Goal: Contribute content: Contribute content

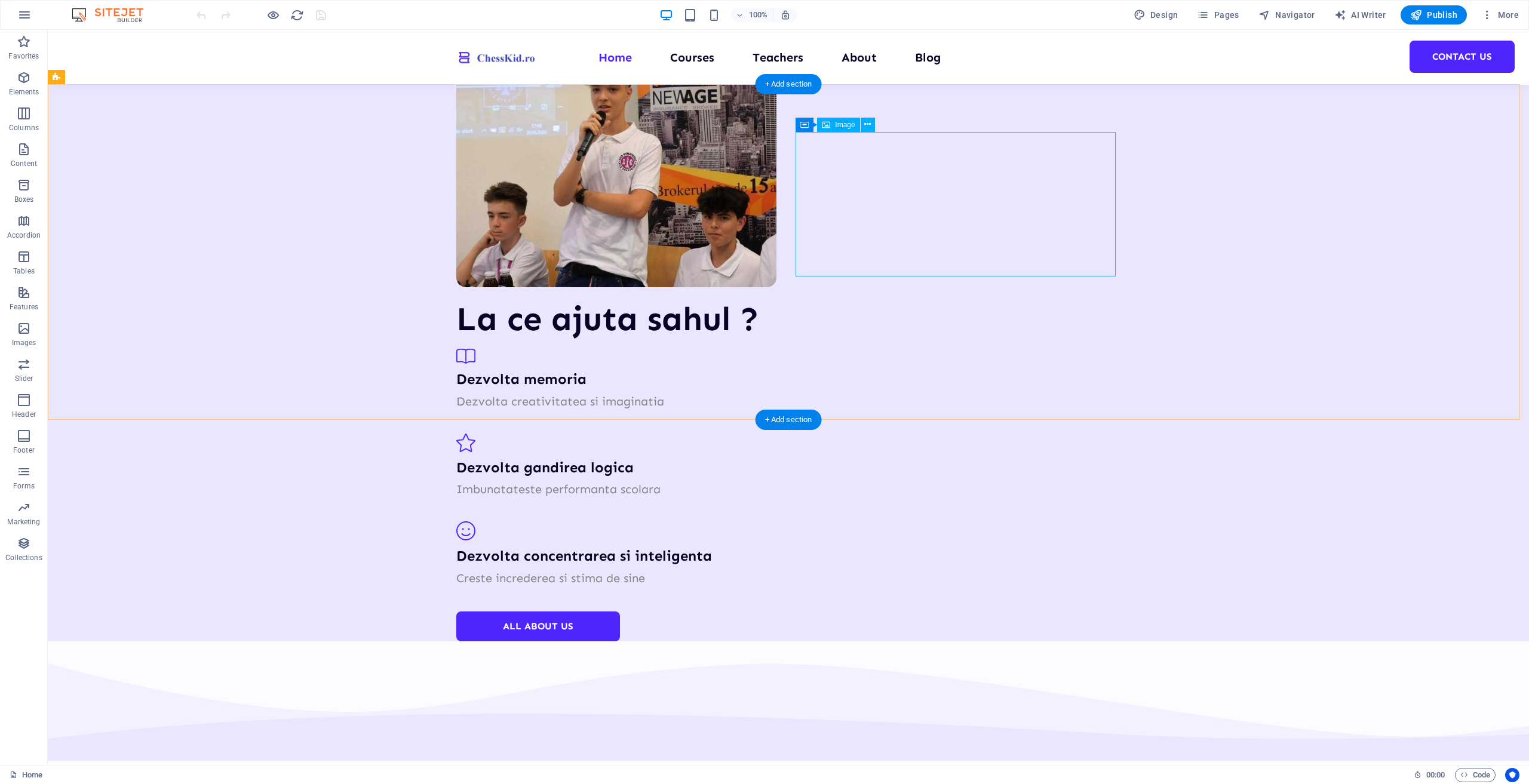
scroll to position [1671, 0]
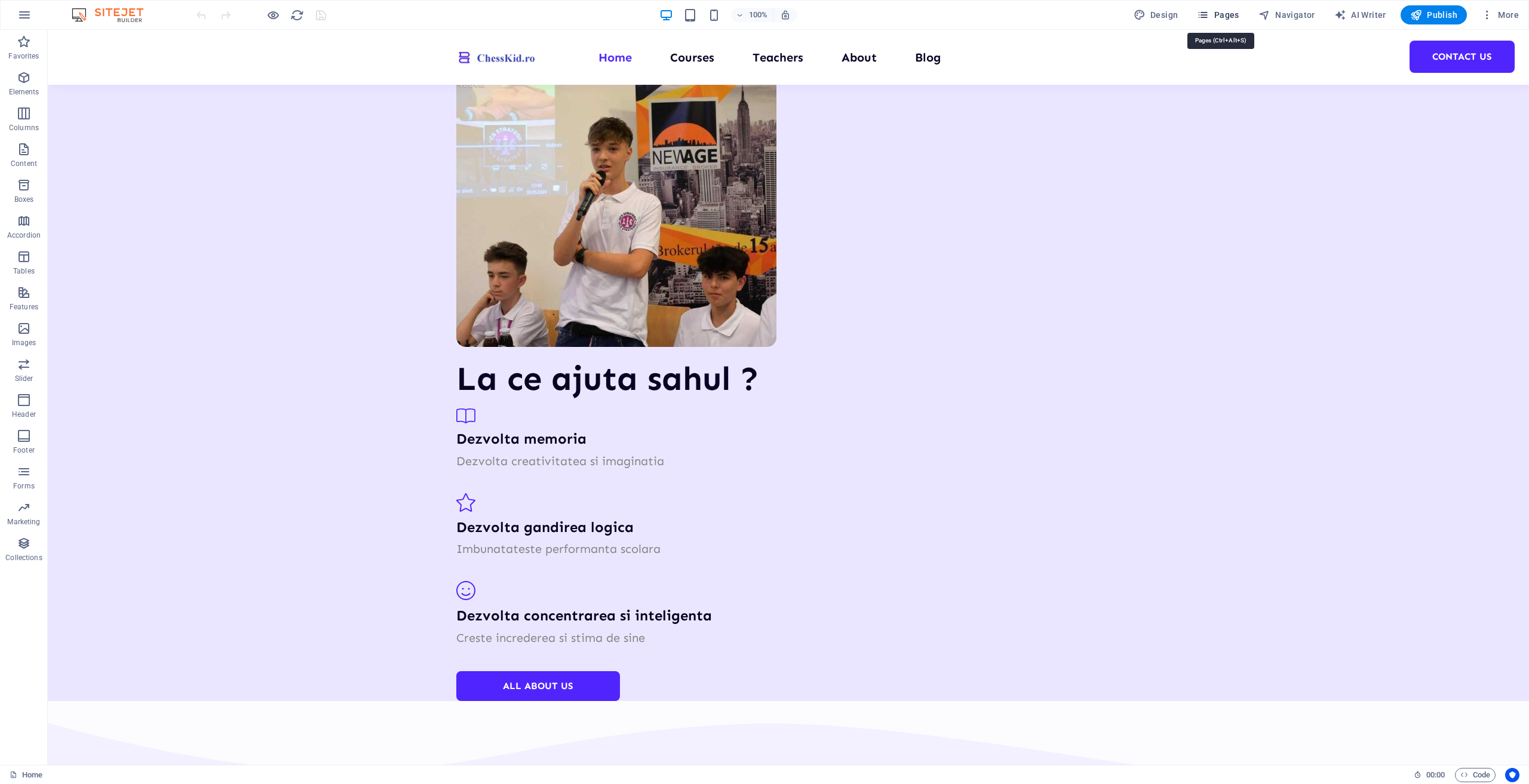
click at [1214, 12] on span "Pages" at bounding box center [1218, 14] width 41 height 12
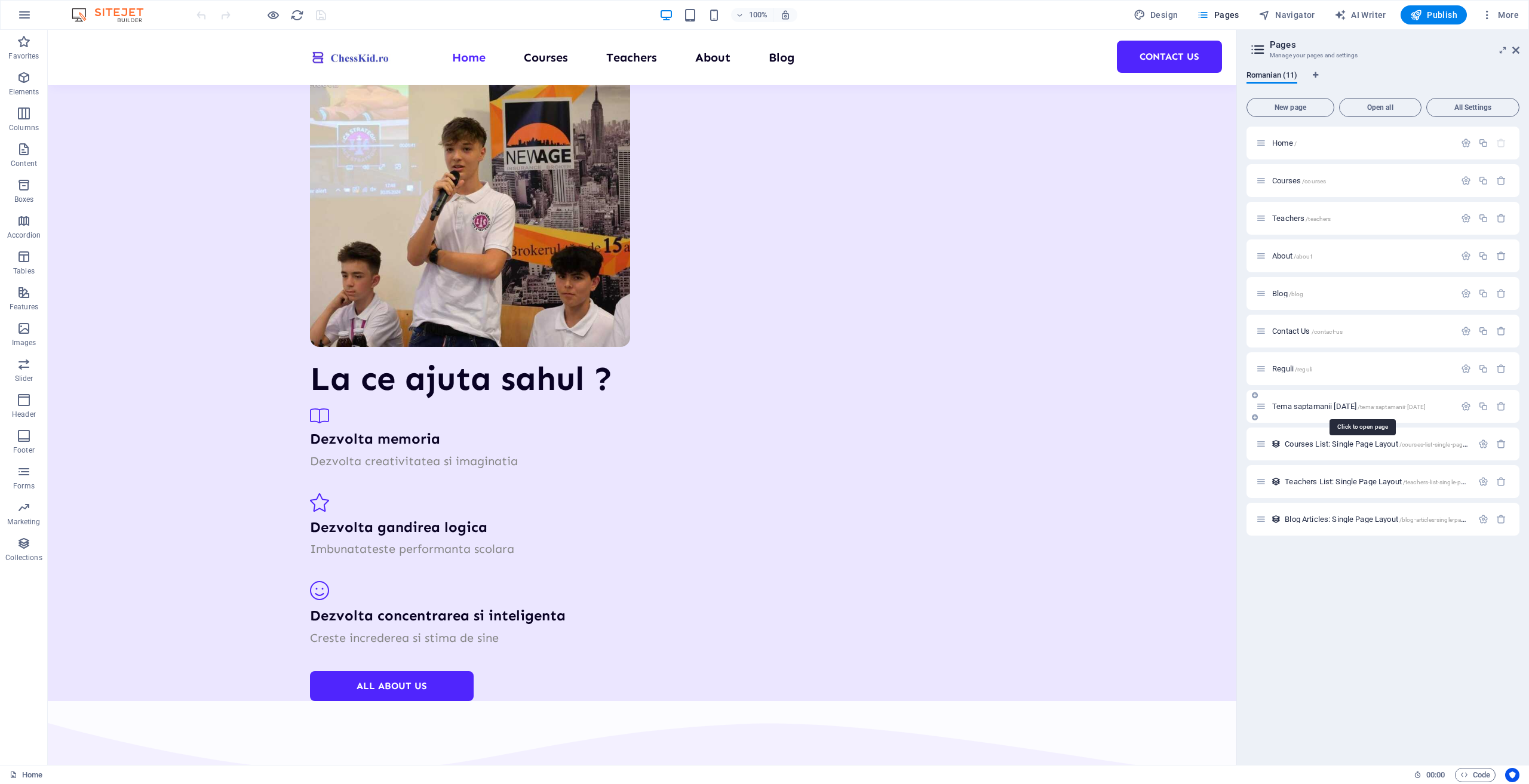
click at [1306, 402] on span "Tema saptamanii [DATE] /tema-saptamanii-[DATE]" at bounding box center [1349, 406] width 153 height 9
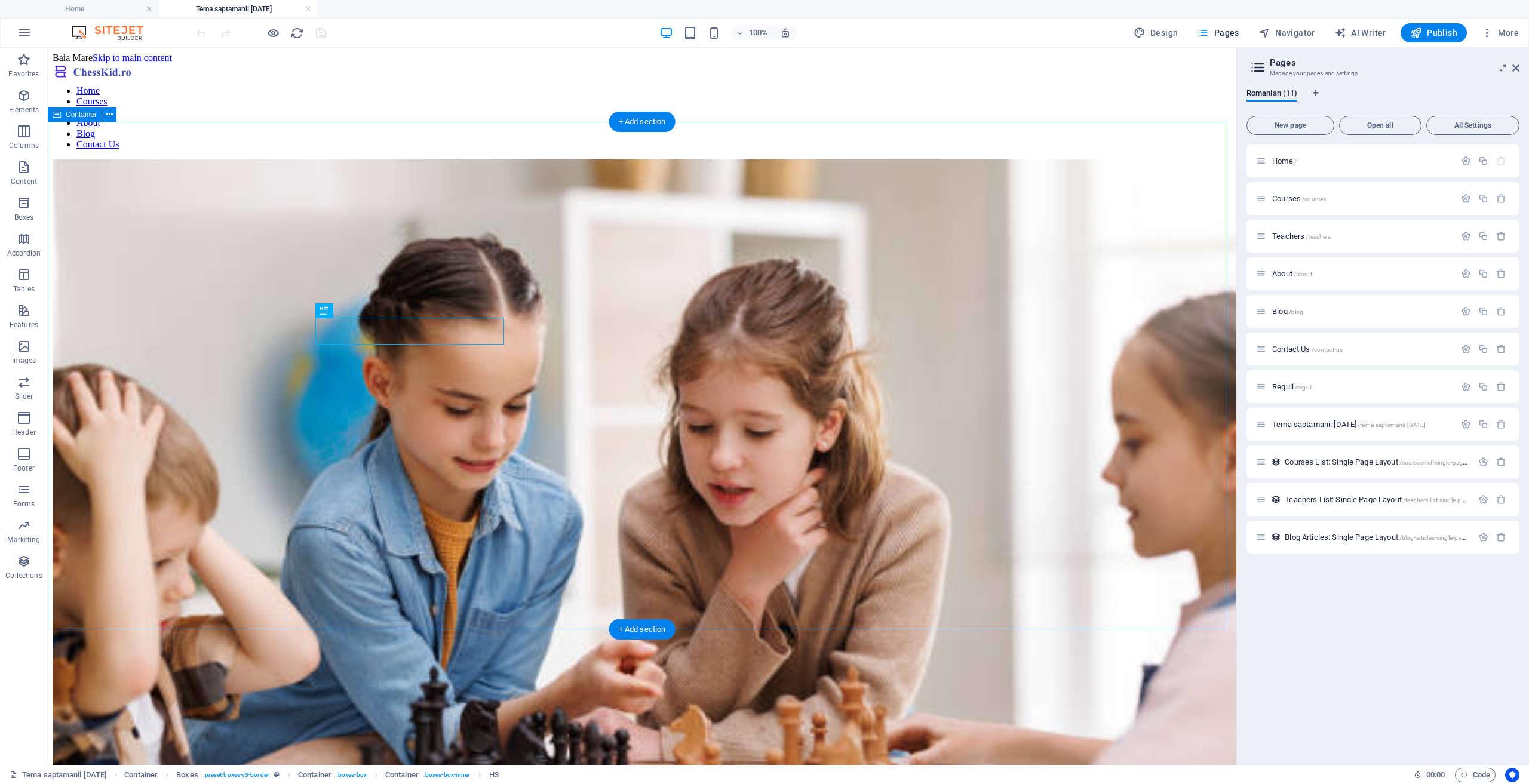
scroll to position [358, 0]
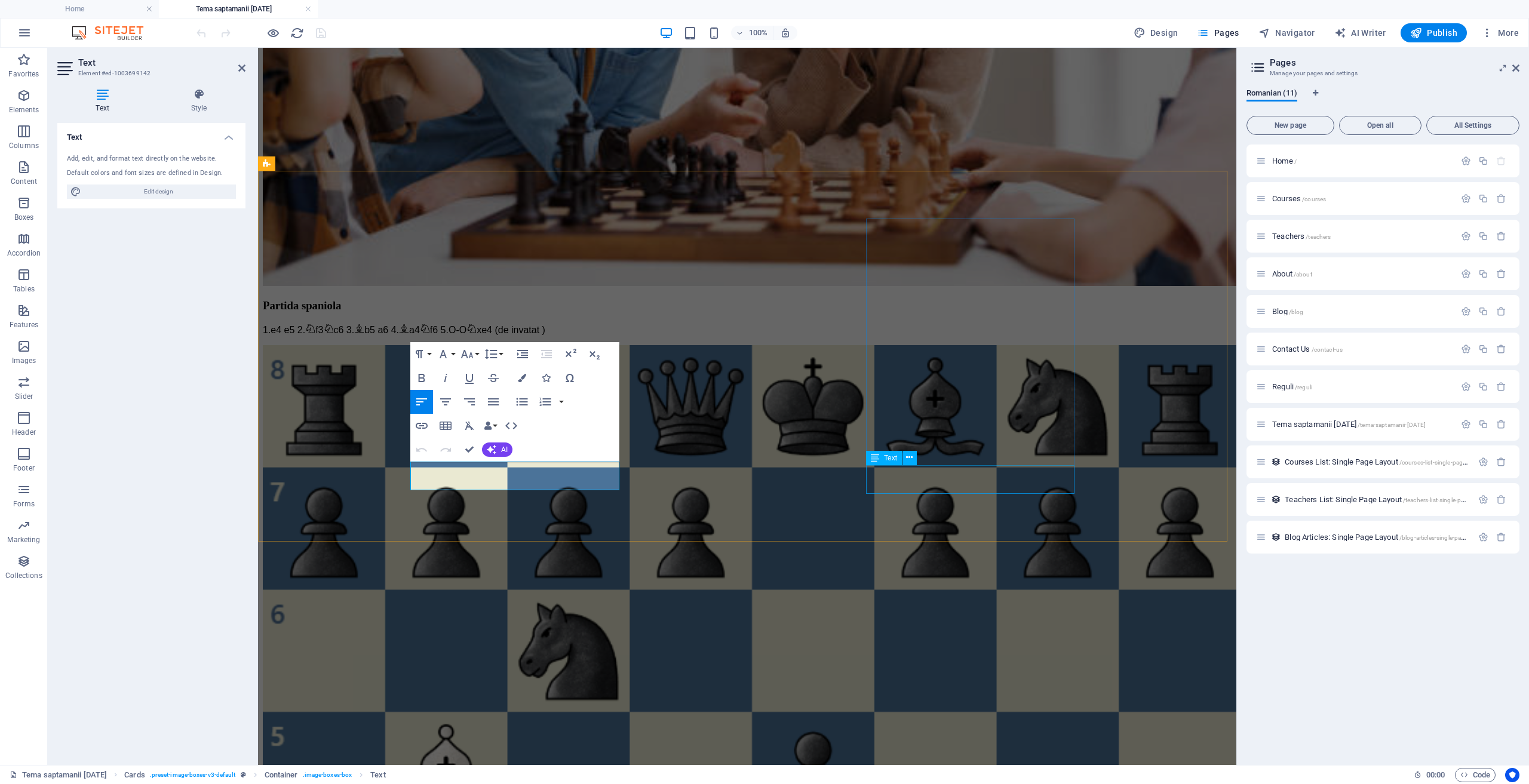
scroll to position [418, 0]
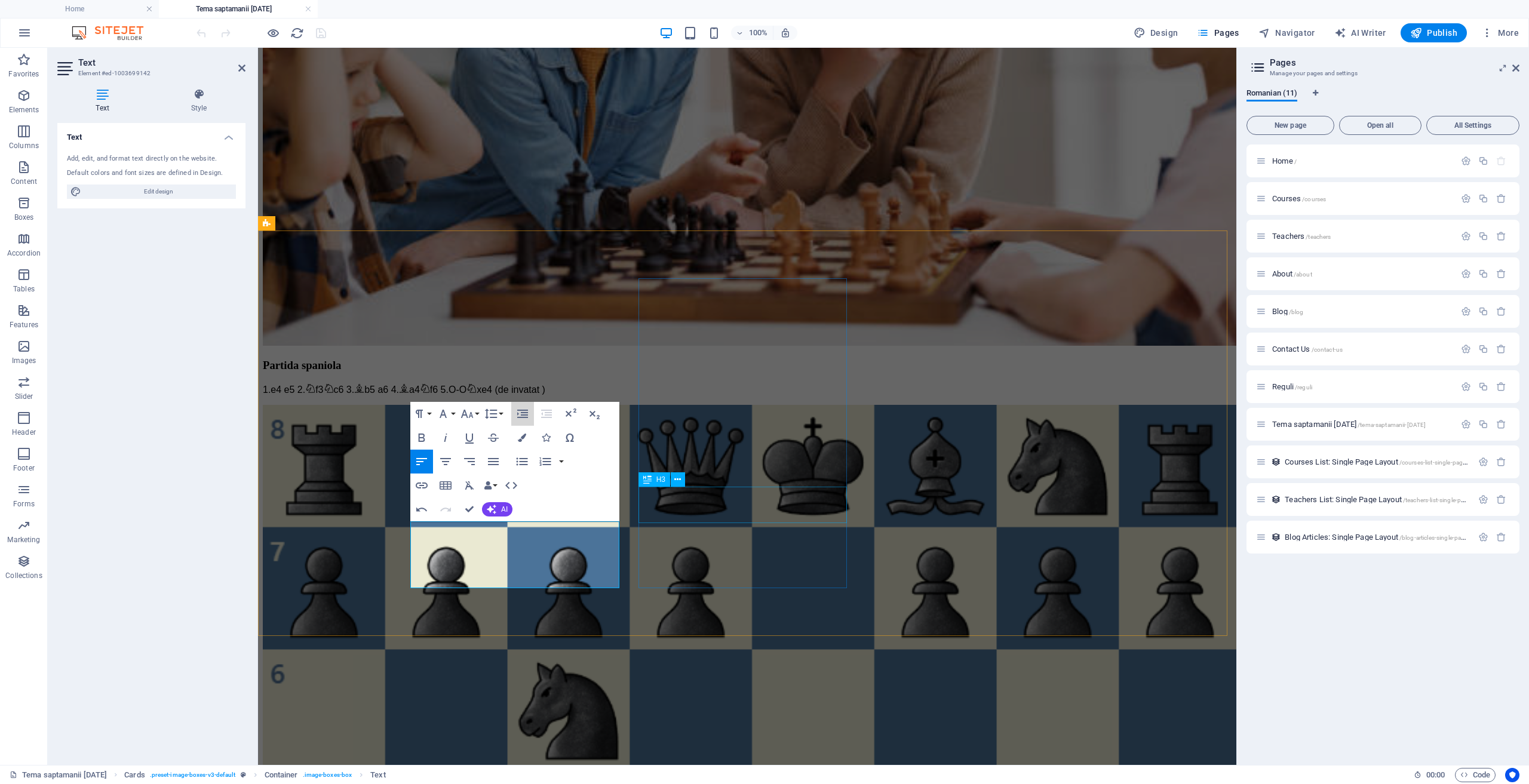
drag, startPoint x: 784, startPoint y: 451, endPoint x: 717, endPoint y: 514, distance: 92.0
drag, startPoint x: 450, startPoint y: 401, endPoint x: 610, endPoint y: 648, distance: 294.3
drag, startPoint x: 452, startPoint y: 571, endPoint x: 418, endPoint y: 571, distance: 34.0
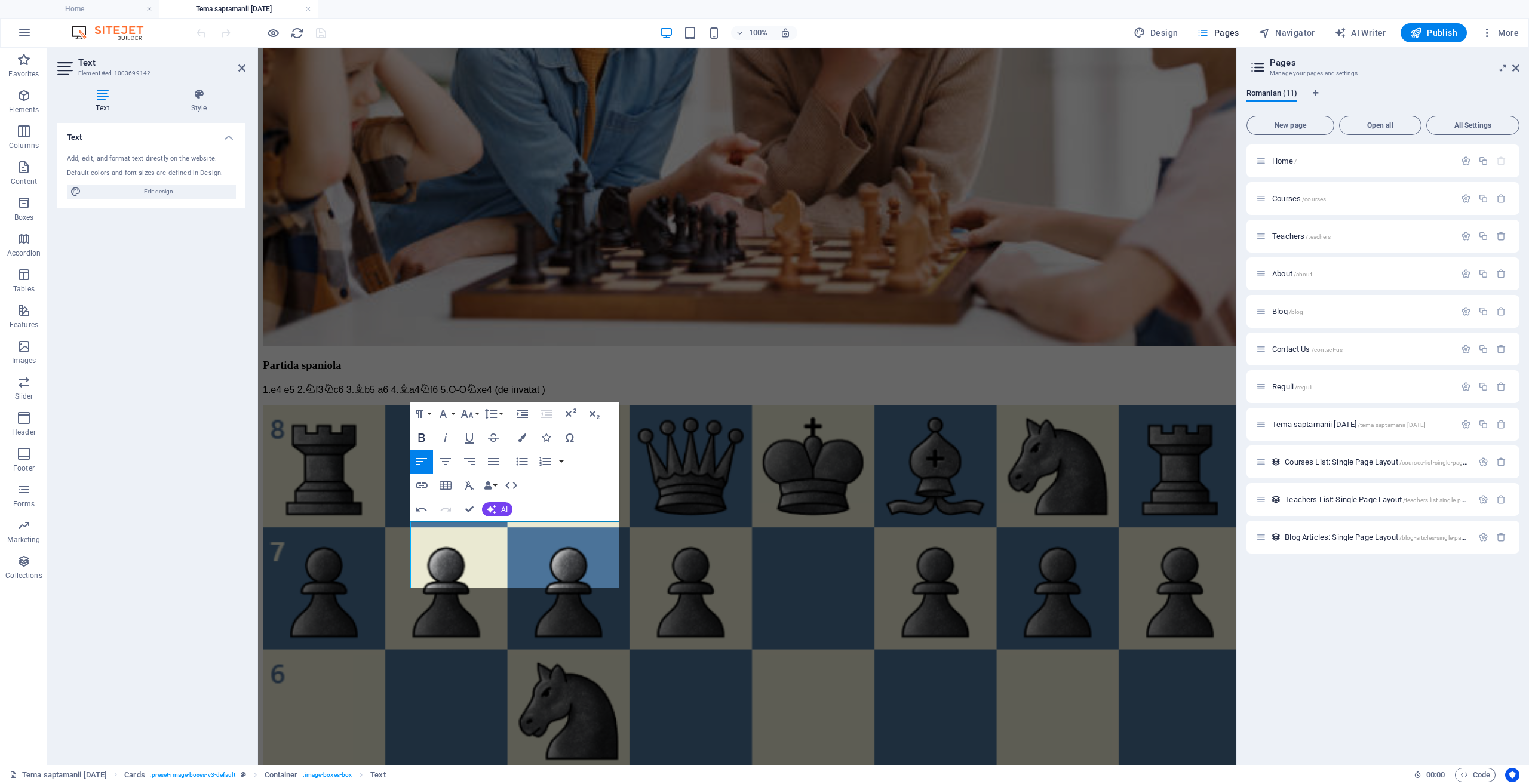
click at [422, 437] on icon "button" at bounding box center [422, 437] width 6 height 8
click at [421, 439] on icon "button" at bounding box center [421, 438] width 14 height 14
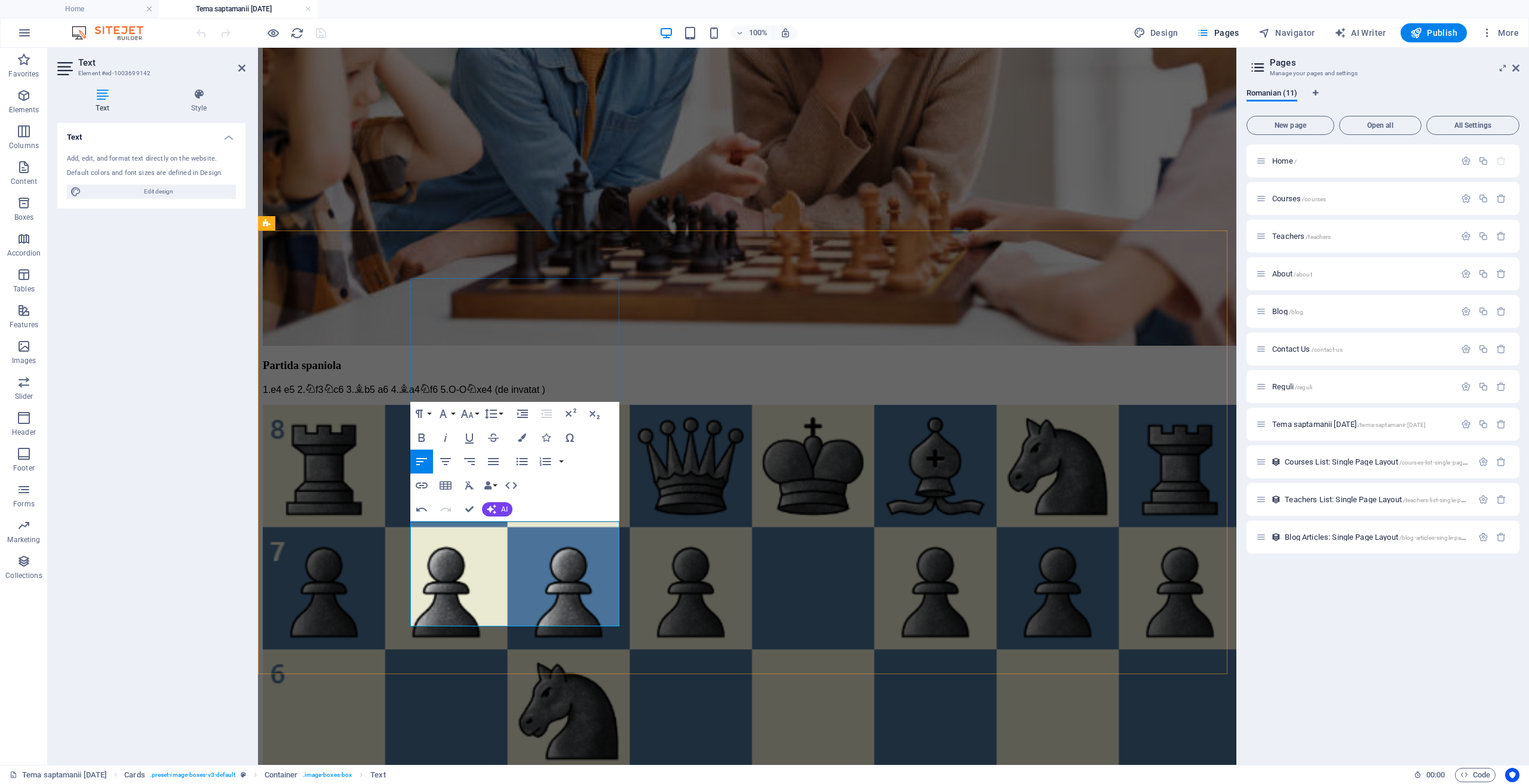
drag, startPoint x: 457, startPoint y: 607, endPoint x: 417, endPoint y: 604, distance: 40.1
click at [425, 436] on icon "button" at bounding box center [421, 438] width 14 height 14
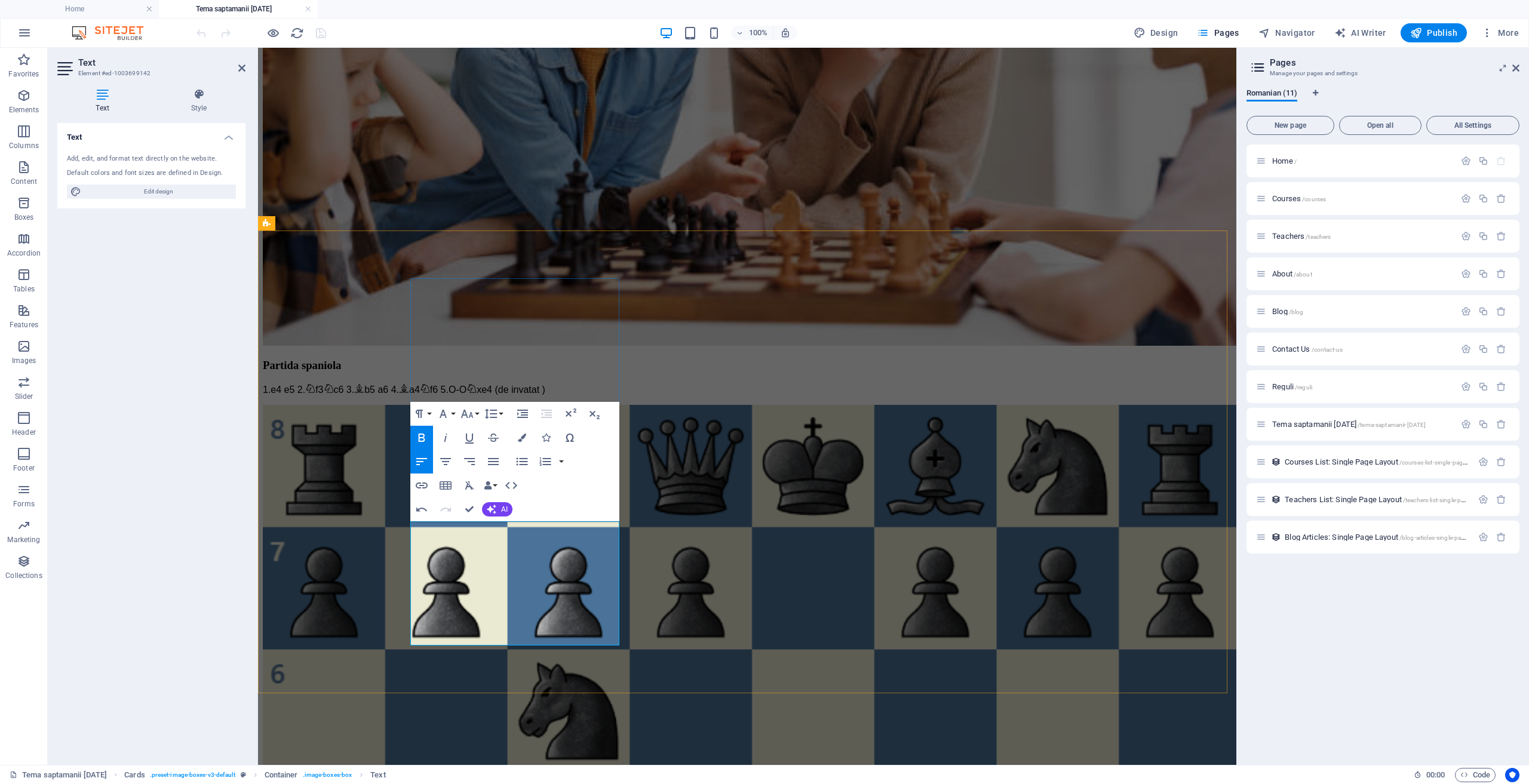
click at [417, 438] on icon "button" at bounding box center [421, 438] width 14 height 14
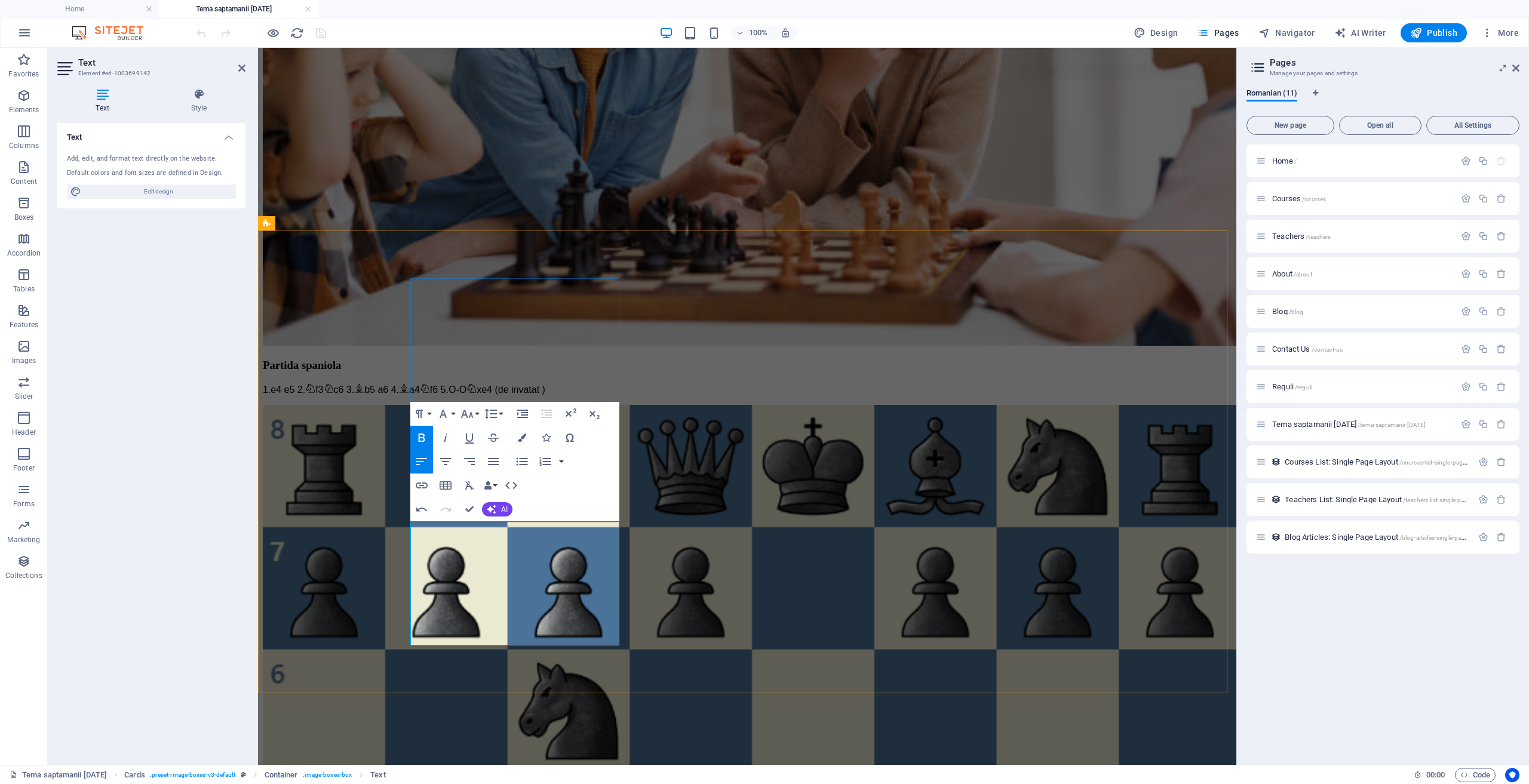
drag, startPoint x: 529, startPoint y: 606, endPoint x: 457, endPoint y: 604, distance: 72.0
click at [423, 435] on icon "button" at bounding box center [421, 438] width 14 height 14
drag, startPoint x: 456, startPoint y: 646, endPoint x: 414, endPoint y: 645, distance: 42.0
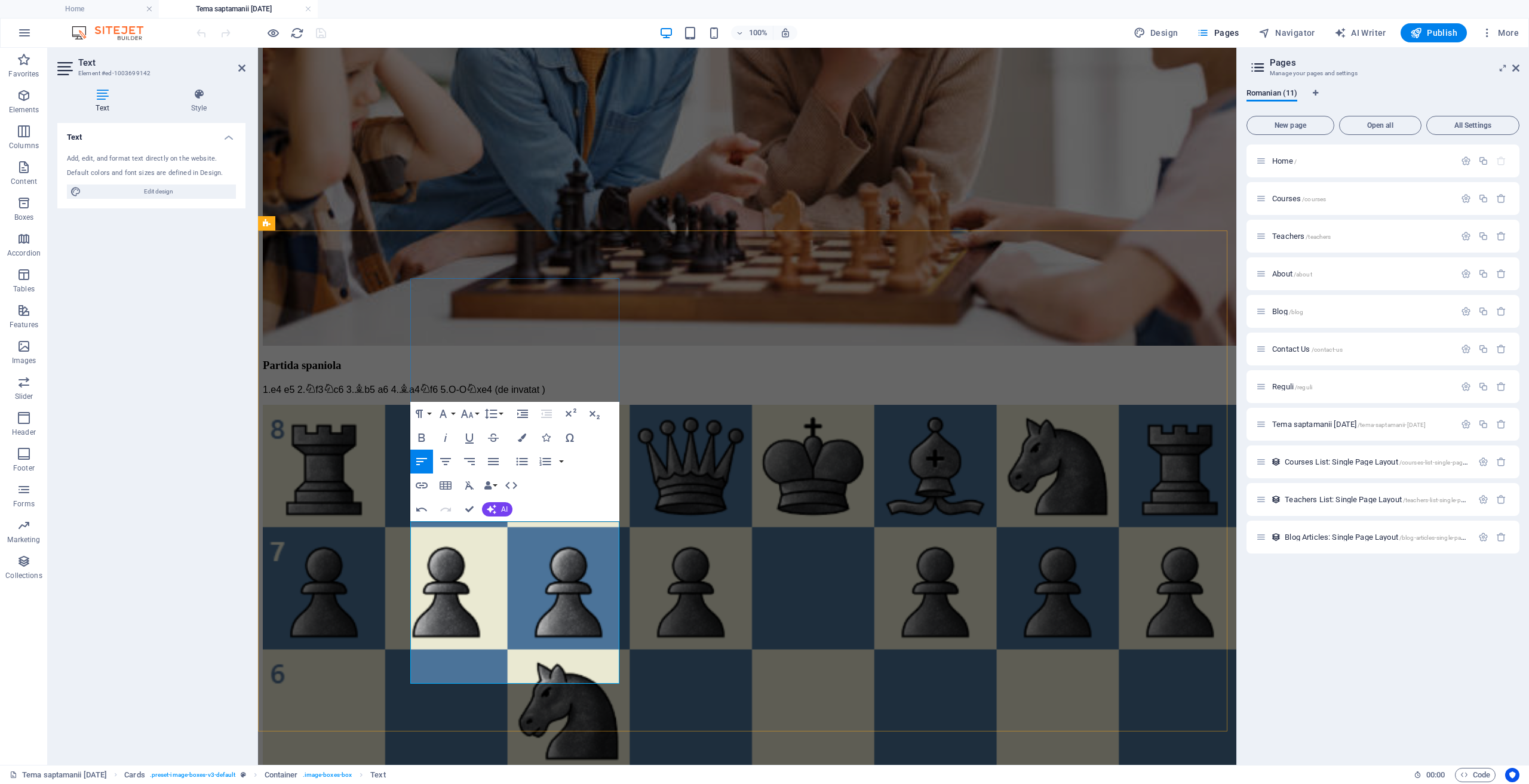
click at [426, 440] on icon "button" at bounding box center [421, 438] width 14 height 14
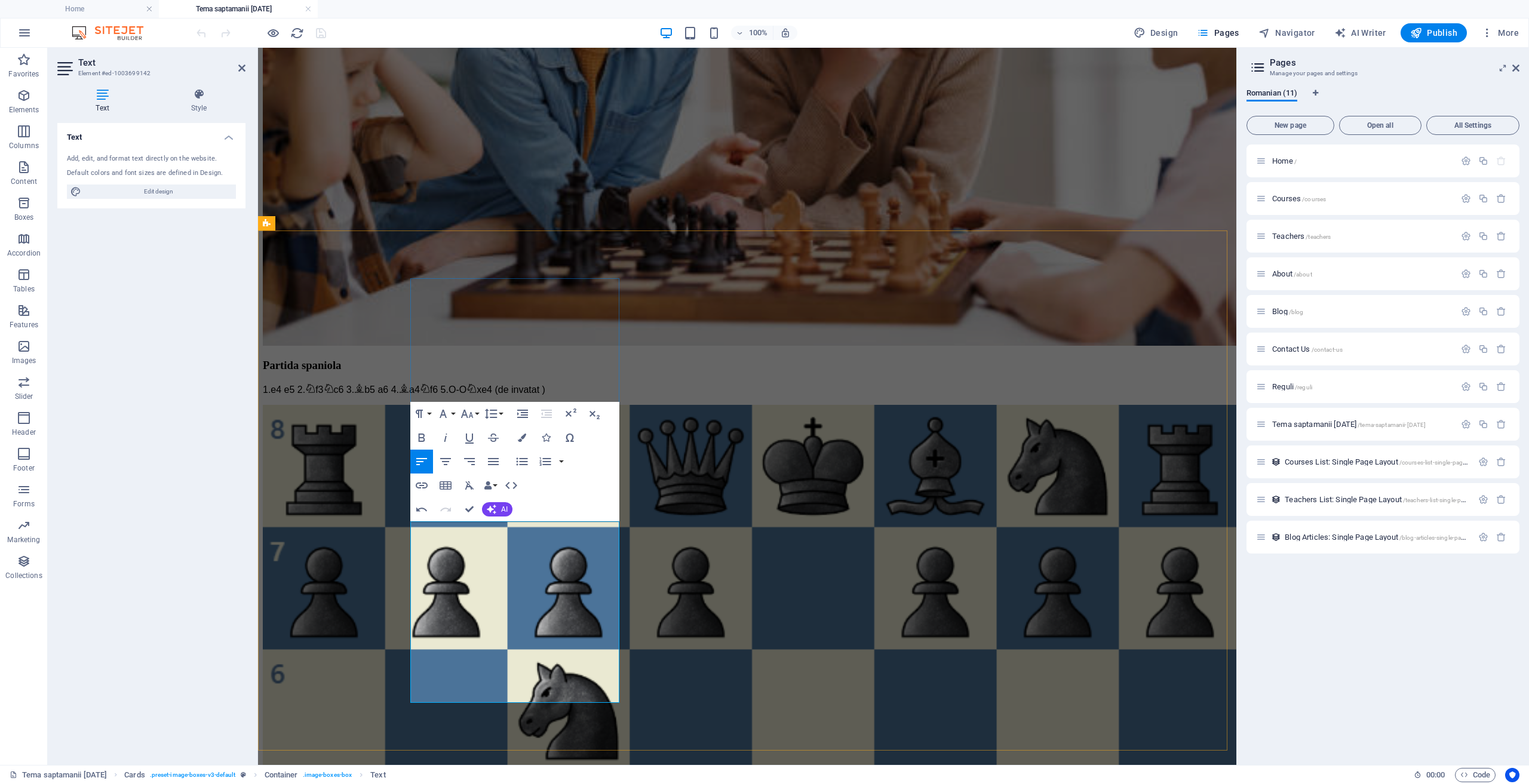
drag, startPoint x: 494, startPoint y: 641, endPoint x: 460, endPoint y: 644, distance: 34.1
click at [419, 434] on icon "button" at bounding box center [422, 437] width 6 height 8
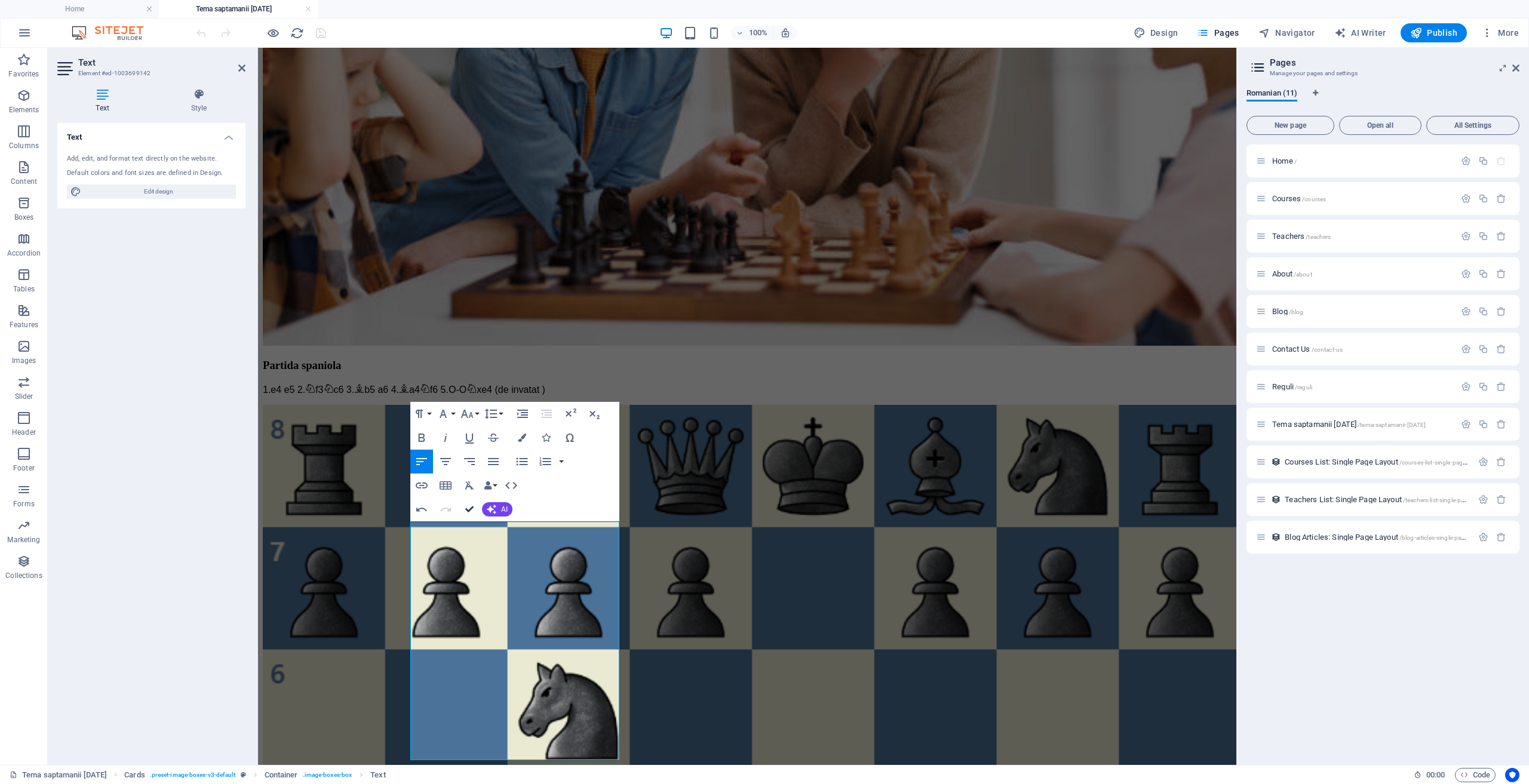
drag, startPoint x: 468, startPoint y: 511, endPoint x: 604, endPoint y: 485, distance: 138.5
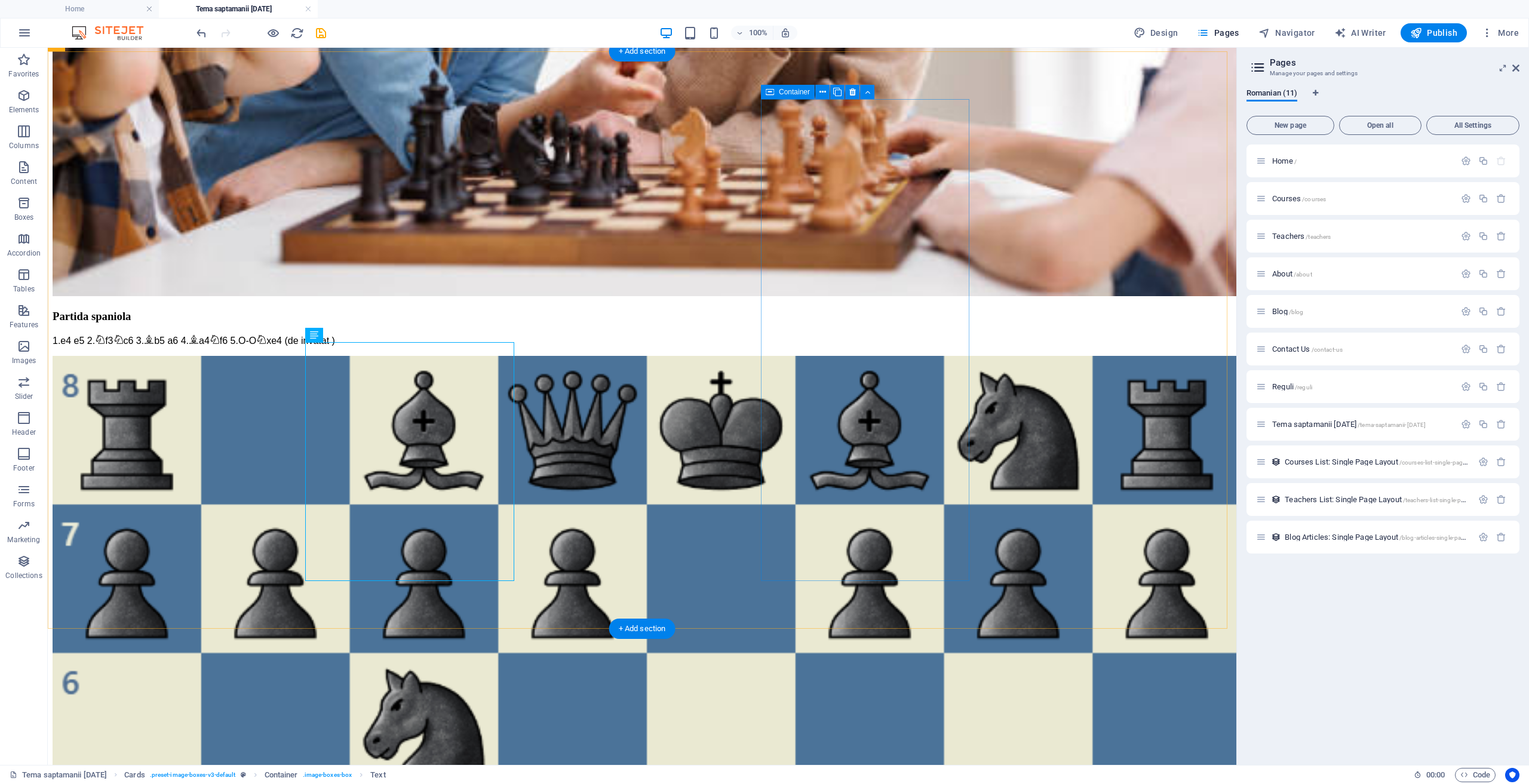
scroll to position [478, 0]
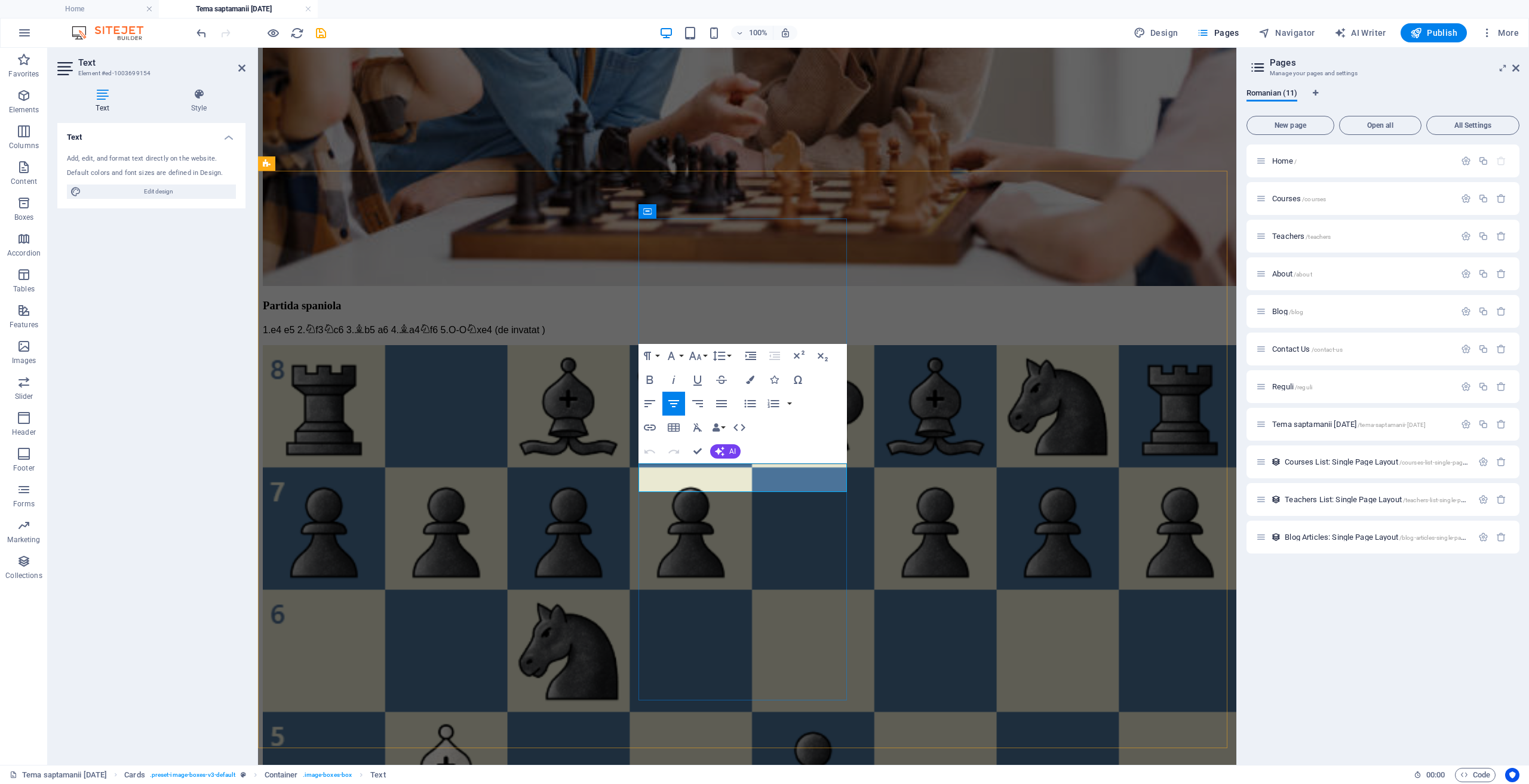
click at [650, 400] on icon "button" at bounding box center [650, 403] width 10 height 7
drag, startPoint x: 685, startPoint y: 511, endPoint x: 650, endPoint y: 511, distance: 35.0
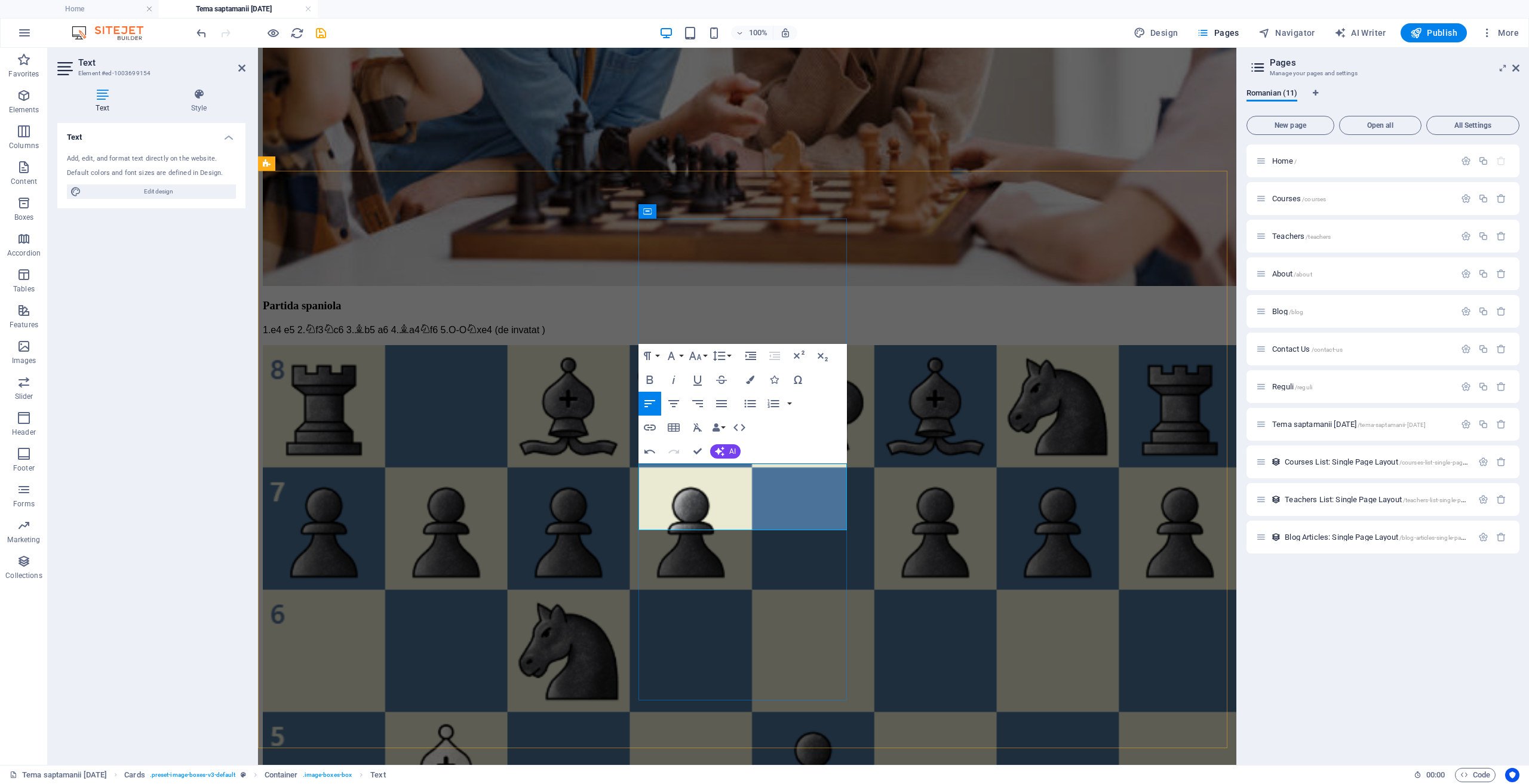
click at [654, 373] on icon "button" at bounding box center [650, 380] width 14 height 14
click at [652, 376] on icon "button" at bounding box center [650, 380] width 14 height 14
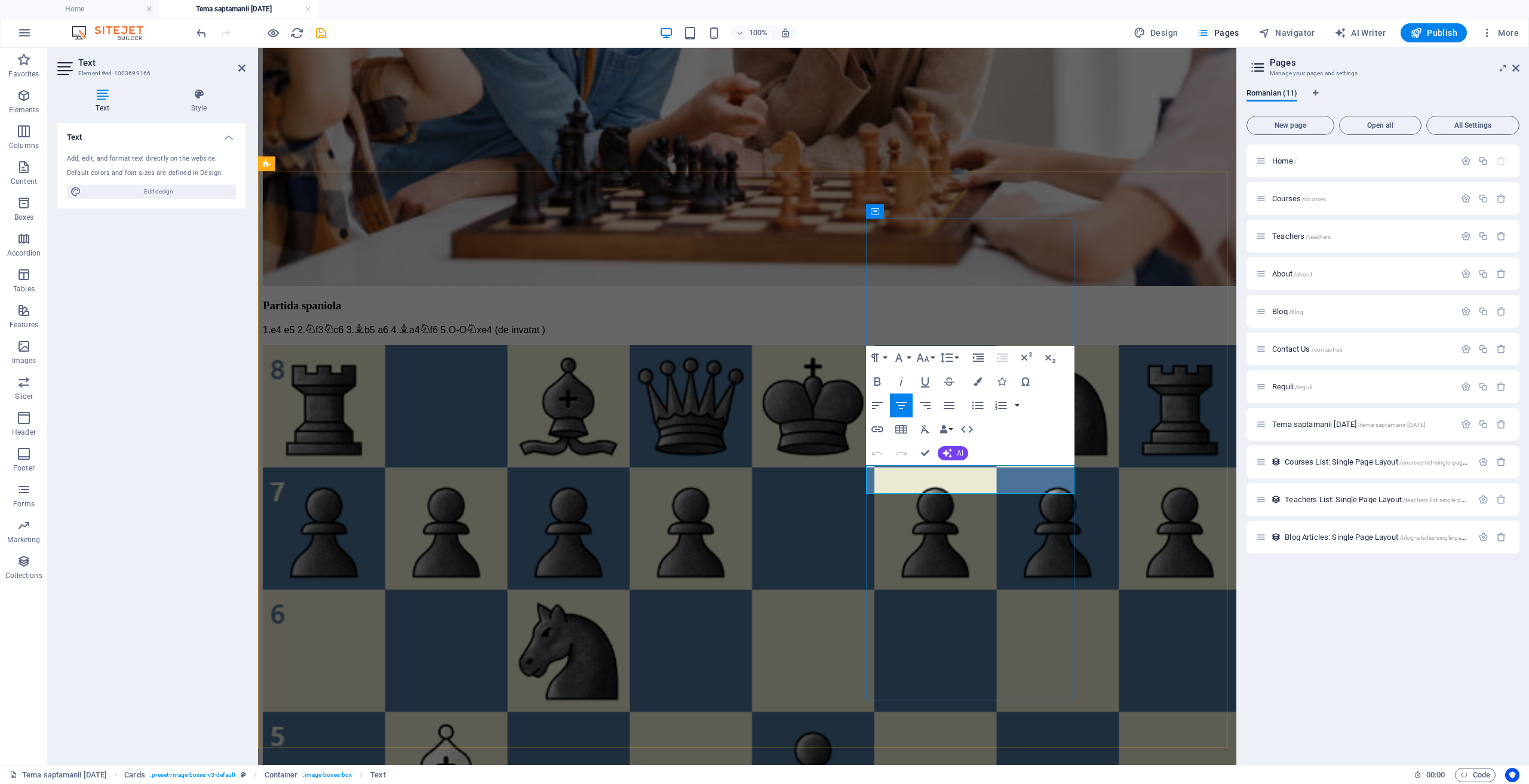
click at [877, 403] on icon "button" at bounding box center [877, 405] width 14 height 14
drag, startPoint x: 913, startPoint y: 513, endPoint x: 877, endPoint y: 513, distance: 36.0
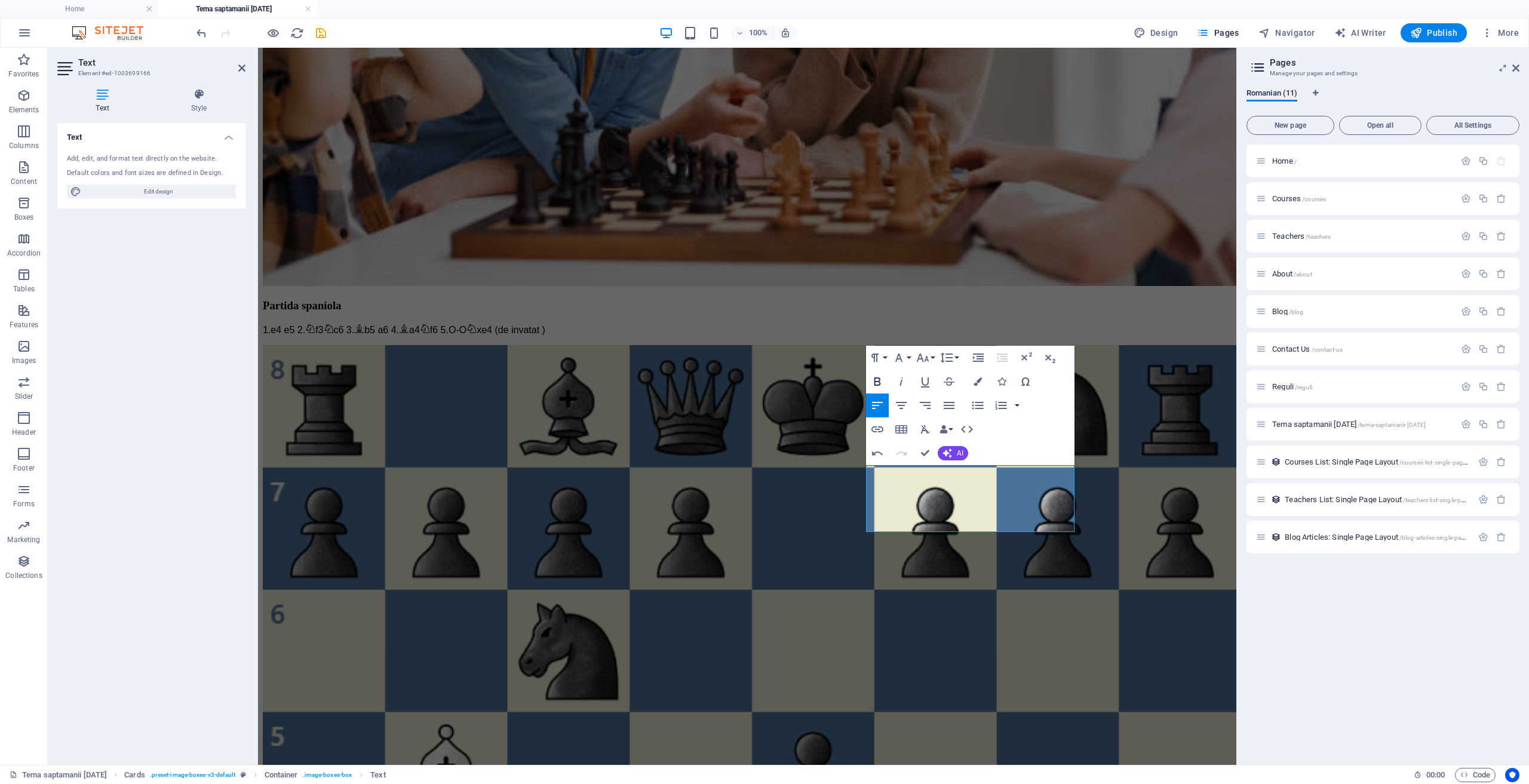
click at [879, 379] on icon "button" at bounding box center [878, 381] width 6 height 8
click at [872, 378] on icon "button" at bounding box center [877, 381] width 14 height 14
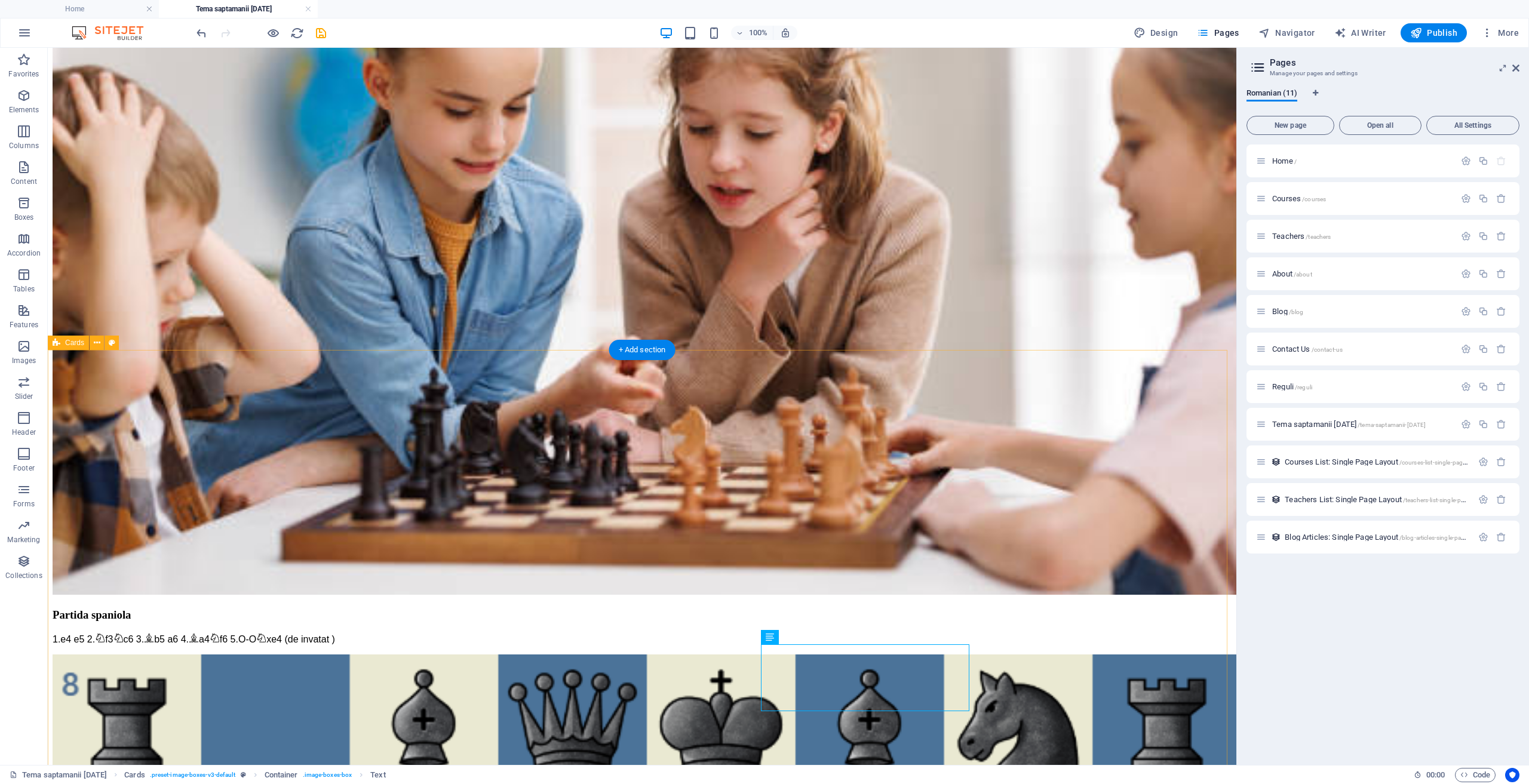
scroll to position [0, 0]
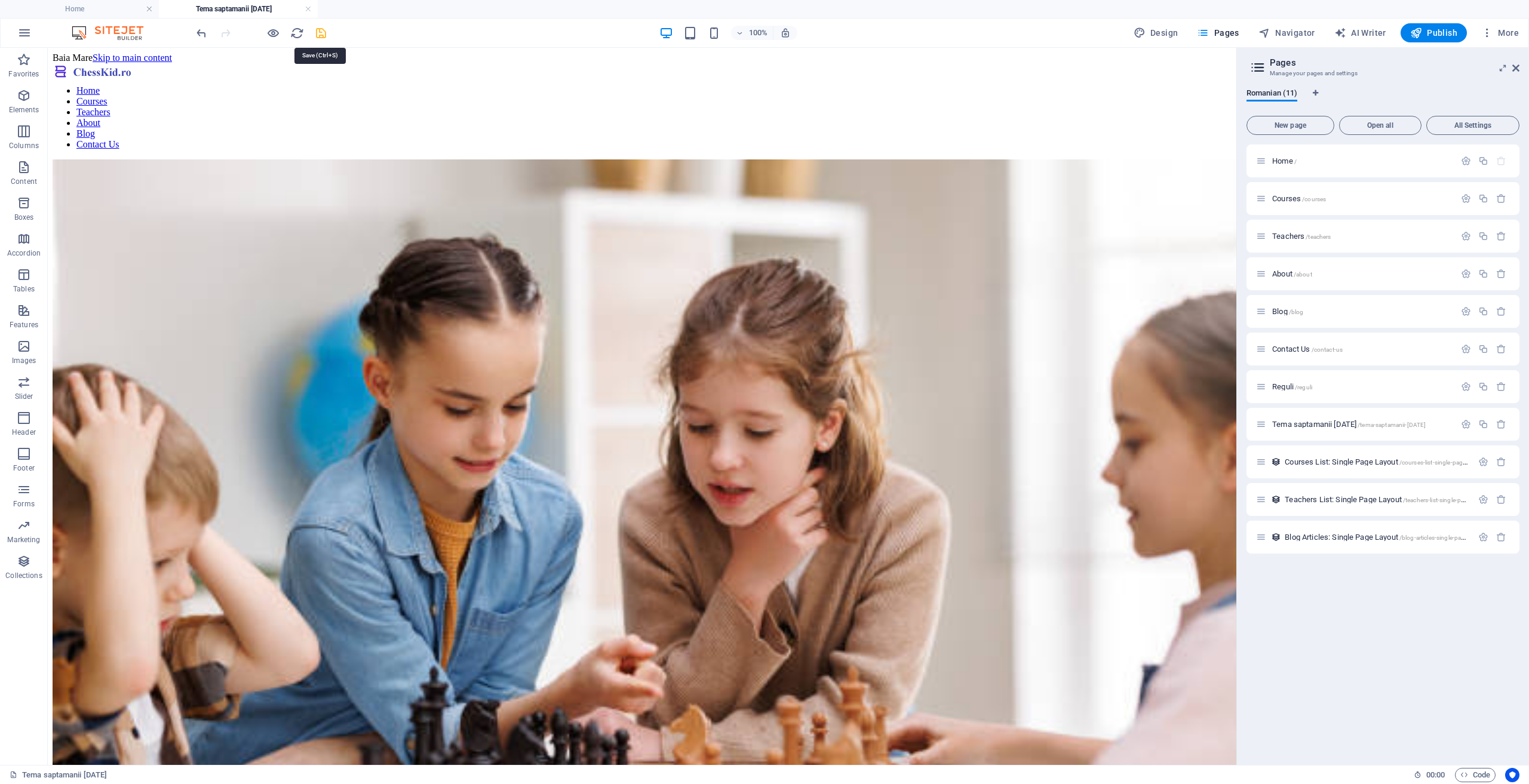
click at [324, 32] on icon "save" at bounding box center [321, 33] width 14 height 14
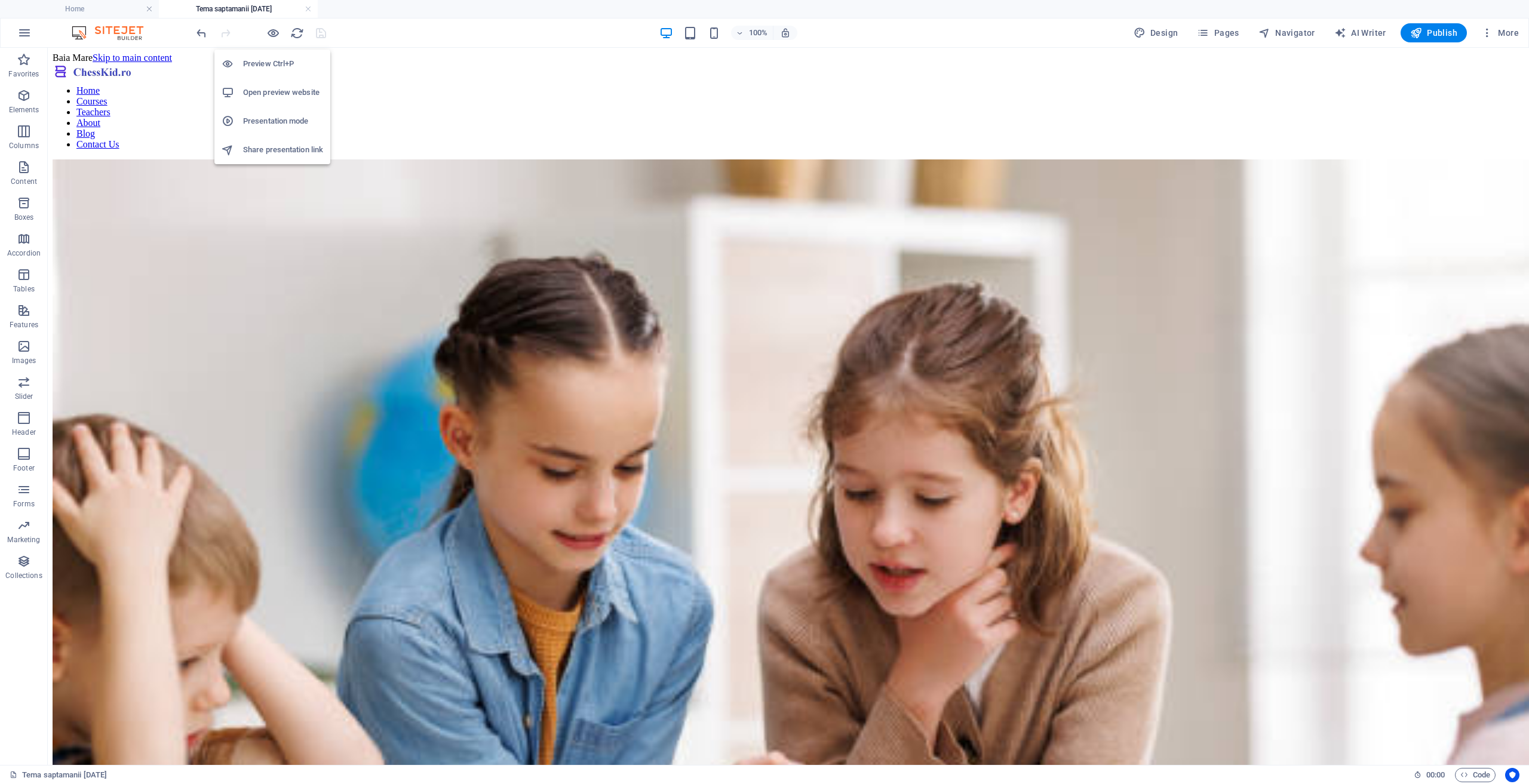
click at [268, 85] on h6 "Open preview website" at bounding box center [283, 93] width 80 height 14
drag, startPoint x: 1444, startPoint y: 28, endPoint x: 1394, endPoint y: 41, distance: 51.7
click at [1444, 28] on span "Publish" at bounding box center [1433, 33] width 47 height 12
